Goal: Information Seeking & Learning: Learn about a topic

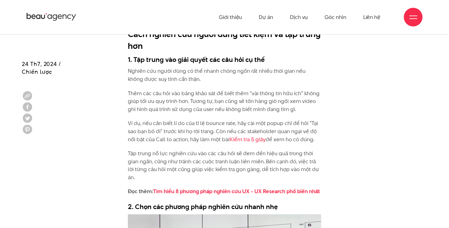
scroll to position [999, 0]
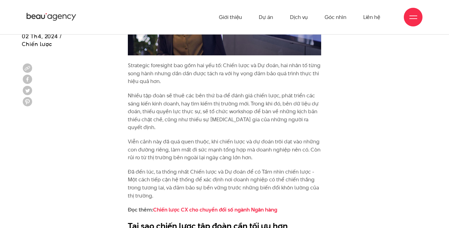
scroll to position [750, 0]
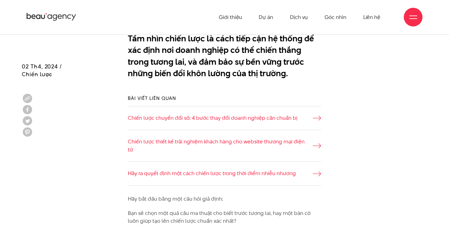
scroll to position [217, 0]
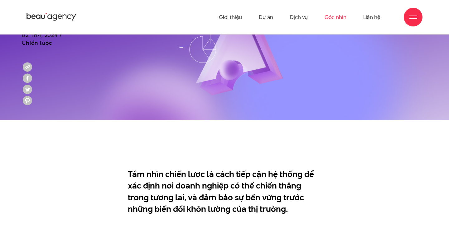
click at [336, 18] on link "Góc nhìn" at bounding box center [335, 17] width 22 height 34
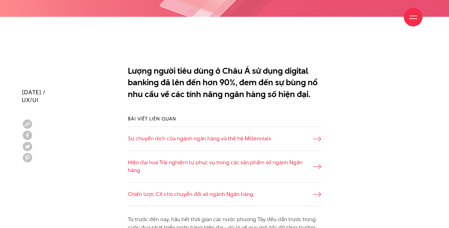
scroll to position [376, 0]
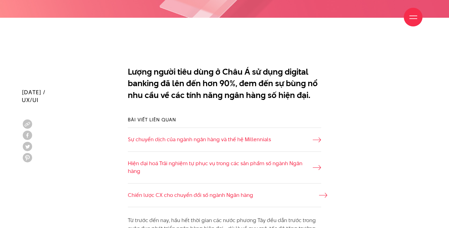
click at [220, 192] on link "Chiến lược CX cho chuyển đổi số ngành Ngân hàng" at bounding box center [224, 196] width 193 height 8
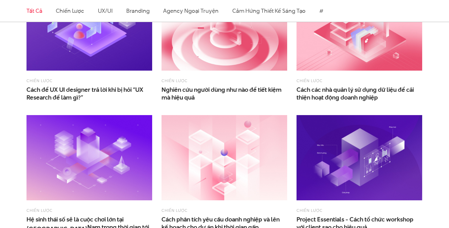
scroll to position [232, 0]
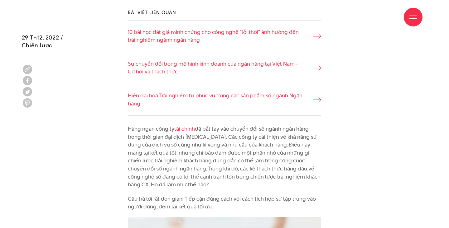
scroll to position [446, 0]
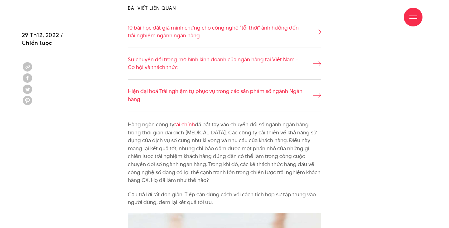
click at [101, 50] on div "Bài viết liên quan 10 bài học đắt giá minh chứng cho công nghệ “lỗi thời” ảnh h…" at bounding box center [224, 58] width 405 height 126
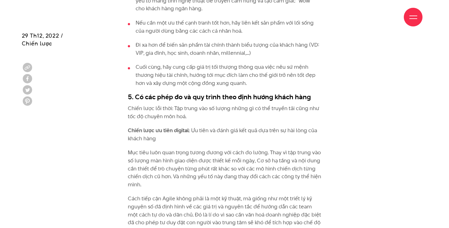
scroll to position [1878, 0]
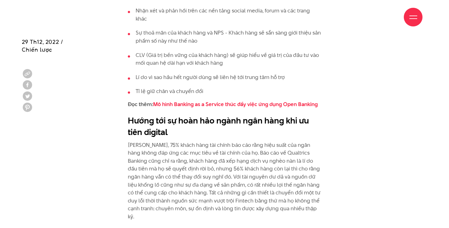
scroll to position [2158, 0]
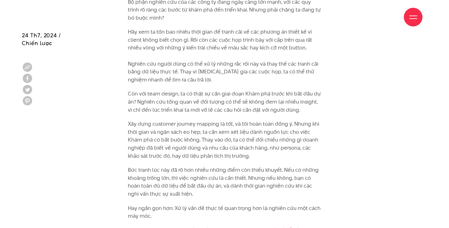
scroll to position [802, 0]
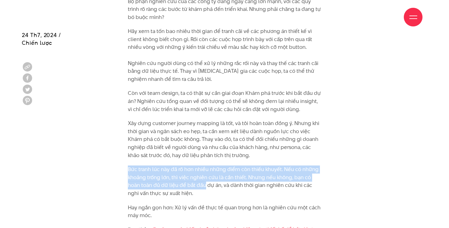
drag, startPoint x: 205, startPoint y: 174, endPoint x: 167, endPoint y: 152, distance: 44.3
click at [175, 173] on p "Bức tranh lúc này đã rõ hơn nhiều những điểm còn thiếu khuyết. Nếu có những kho…" at bounding box center [224, 182] width 193 height 32
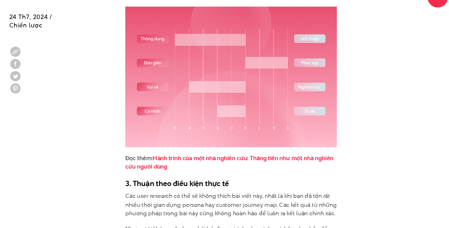
scroll to position [1750, 0]
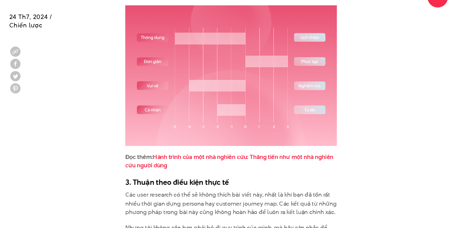
click at [251, 160] on link "Hành trình của một nhà nghiên cứu: Thăng tiến như một nhà nghiên cứu người dùng" at bounding box center [223, 168] width 190 height 16
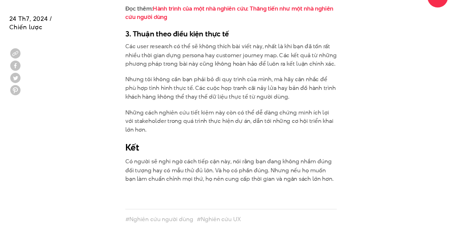
scroll to position [1888, 0]
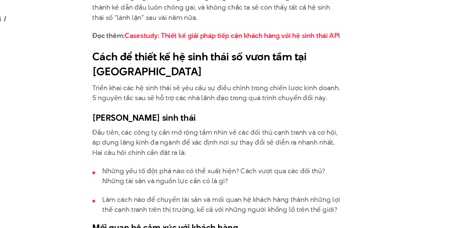
scroll to position [1112, 0]
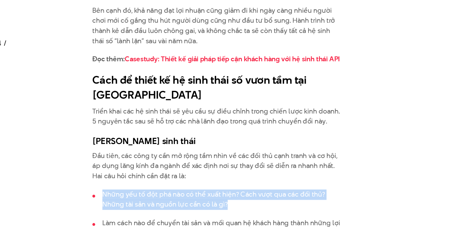
drag, startPoint x: 234, startPoint y: 142, endPoint x: 126, endPoint y: 131, distance: 108.5
click at [126, 131] on div "[DATE], VNG trở thành kỳ lân đầu tiên của Việt Nam. Mặc dù ban đầu là một thươn…" at bounding box center [224, 42] width 203 height 1127
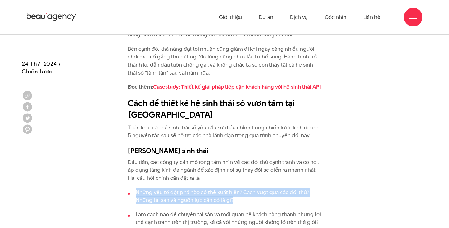
scroll to position [1101, 0]
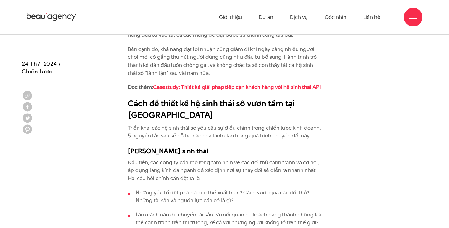
click at [147, 159] on p "Đầu tiên, các công ty cần mở rộng tầm nhìn về các đối thủ cạnh tranh và cơ hội,…" at bounding box center [224, 171] width 193 height 24
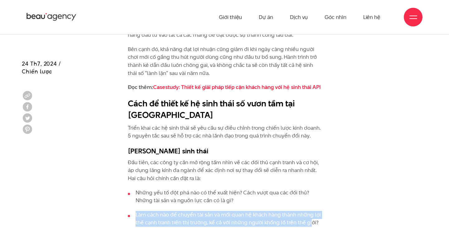
drag, startPoint x: 135, startPoint y: 159, endPoint x: 309, endPoint y: 170, distance: 174.9
click at [309, 189] on ul "Những yếu tố đột phá nào có thể xuất hiện? Cách vượt qua các đối thủ? Những tài…" at bounding box center [224, 208] width 193 height 38
drag, startPoint x: 319, startPoint y: 172, endPoint x: 111, endPoint y: 152, distance: 208.8
click at [111, 152] on div "Năm 2014, VNG trở thành kỳ lân đầu tiên của Việt Nam. Mặc dù ban đầu là một thư…" at bounding box center [224, 53] width 405 height 1127
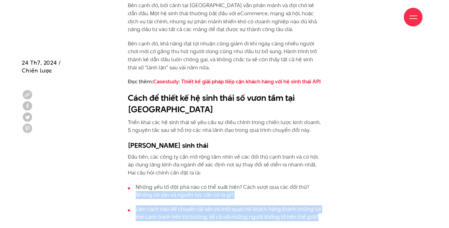
scroll to position [1108, 0]
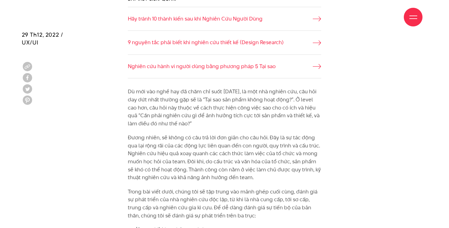
scroll to position [479, 0]
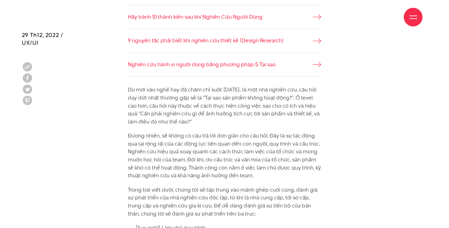
click at [256, 90] on p "Dù mới vào nghề hay đã chăm chỉ suốt [DATE], là một nhà nghiên cứu, câu hỏi day…" at bounding box center [224, 106] width 193 height 40
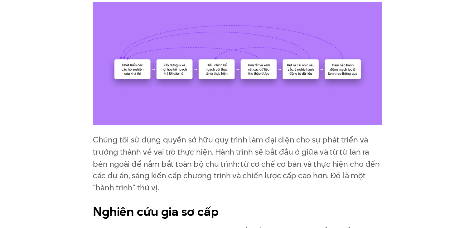
scroll to position [797, 0]
drag, startPoint x: 198, startPoint y: 142, endPoint x: 194, endPoint y: 173, distance: 31.5
click at [195, 172] on p "Chúng tôi sử dụng quyền sở hữu quy trình làm đại diện cho sự phát triển và trưở…" at bounding box center [224, 185] width 193 height 40
click at [192, 177] on p "Chúng tôi sử dụng quyền sở hữu quy trình làm đại diện cho sự phát triển và trưở…" at bounding box center [224, 185] width 193 height 40
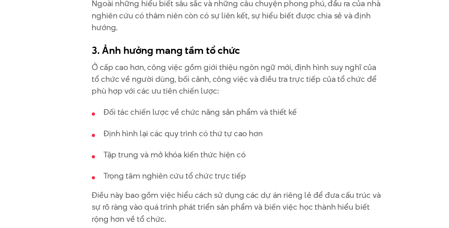
scroll to position [2586, 0]
click at [203, 181] on li "Tập trung và mở khóa kiến thức hiện có" at bounding box center [224, 179] width 193 height 8
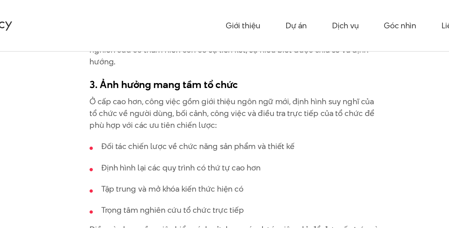
scroll to position [2613, 0]
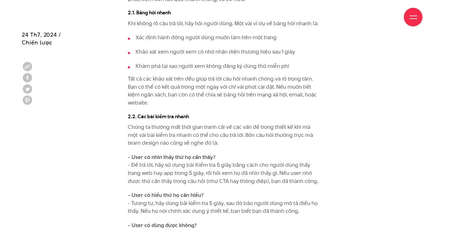
scroll to position [1406, 0]
